Goal: Task Accomplishment & Management: Use online tool/utility

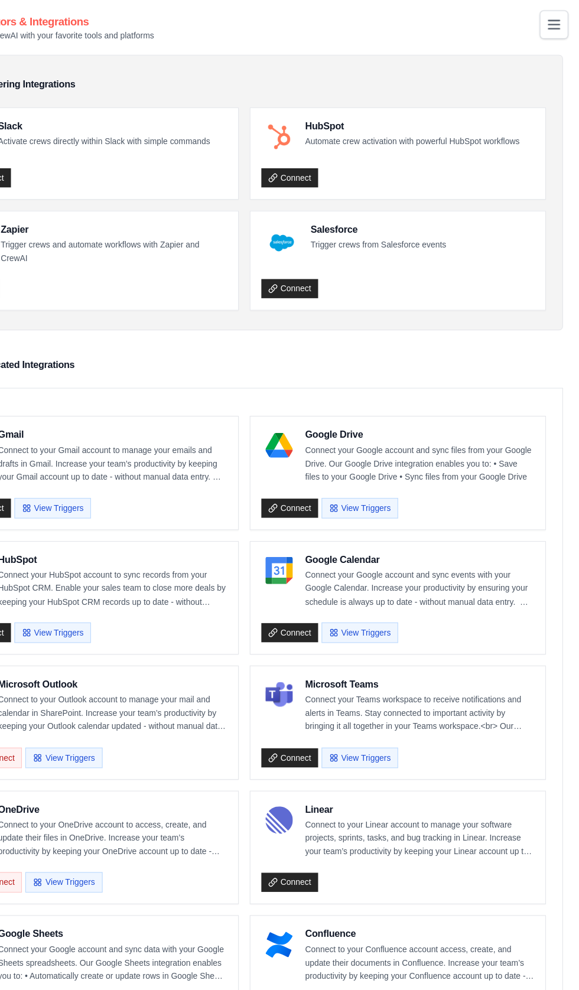
click at [558, 18] on icon "Toggle navigation" at bounding box center [556, 21] width 9 height 7
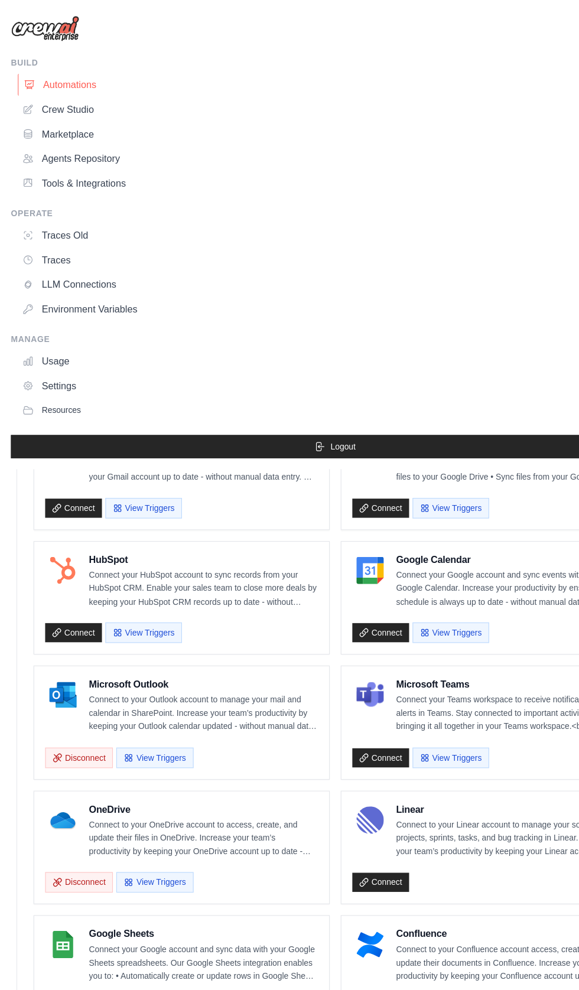
click at [47, 73] on link "Automations" at bounding box center [292, 73] width 555 height 19
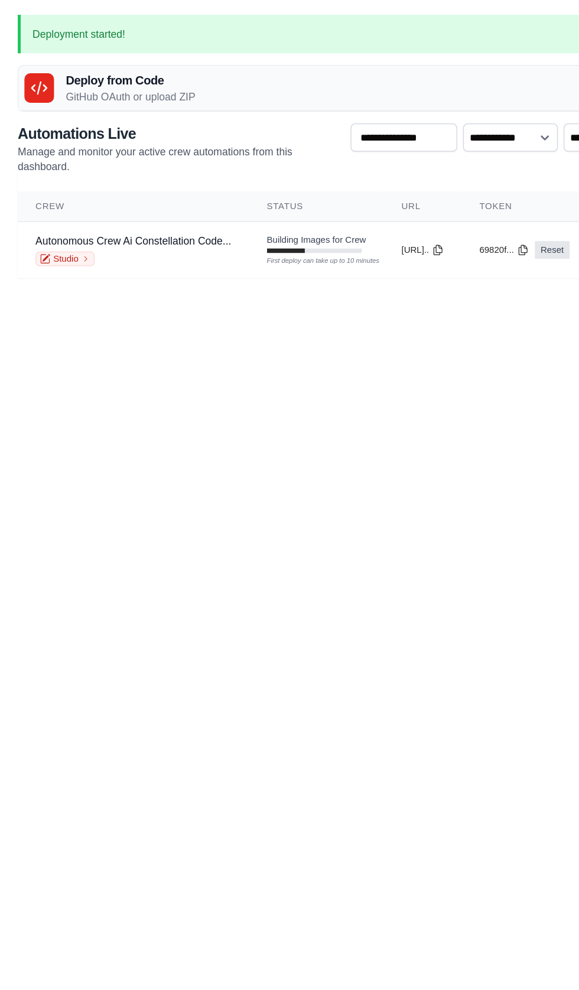
click at [131, 69] on h3 "Deploy from Code" at bounding box center [104, 64] width 103 height 14
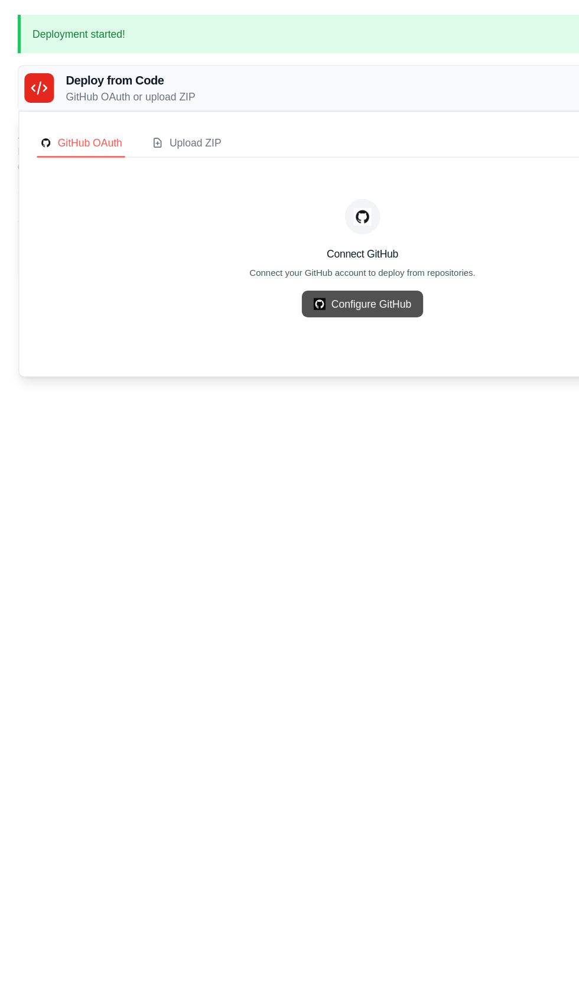
click at [299, 249] on link "Configure GitHub" at bounding box center [289, 242] width 97 height 21
